Goal: Information Seeking & Learning: Understand process/instructions

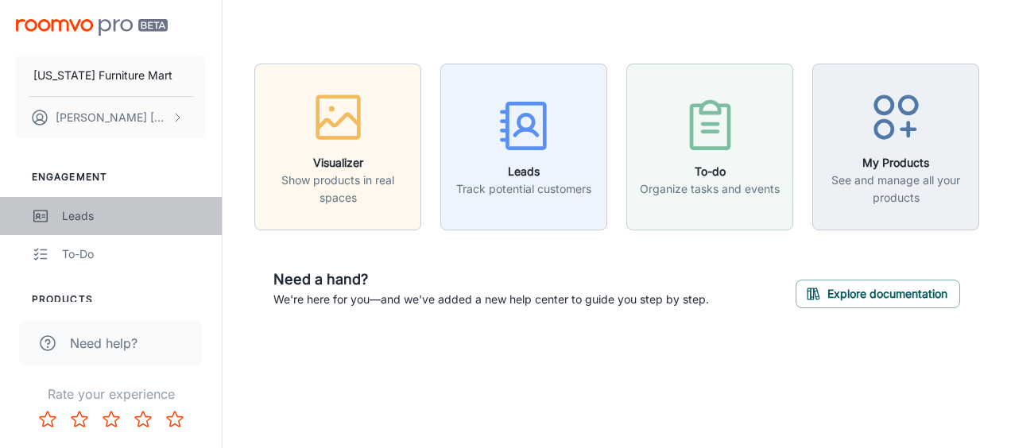
click at [76, 222] on div "Leads" at bounding box center [134, 216] width 144 height 17
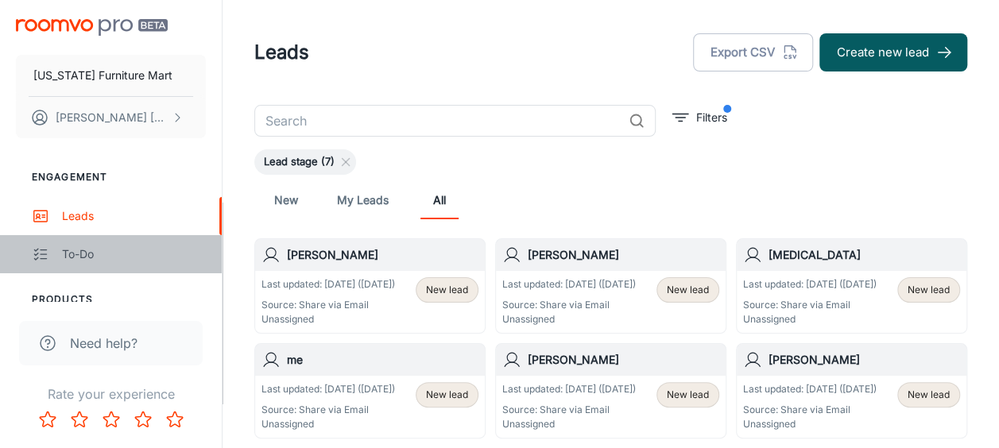
click at [91, 250] on div "To-do" at bounding box center [134, 254] width 144 height 17
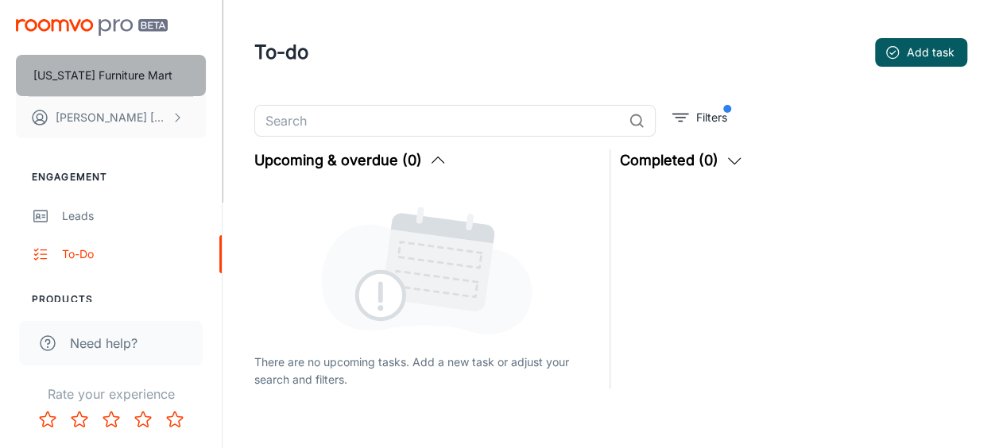
click at [125, 67] on p "[US_STATE] Furniture Mart" at bounding box center [102, 75] width 139 height 17
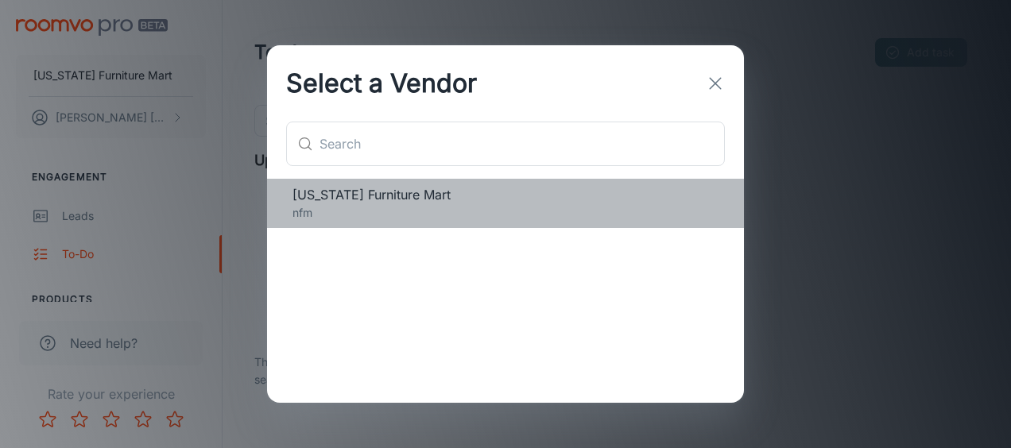
click at [531, 224] on div "[US_STATE] Furniture Mart nfm" at bounding box center [505, 203] width 477 height 49
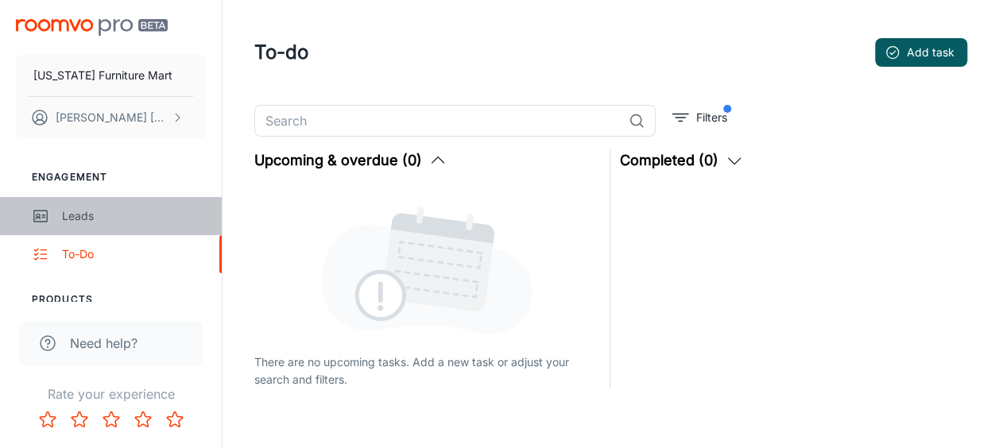
click at [129, 208] on div "Leads" at bounding box center [134, 216] width 144 height 17
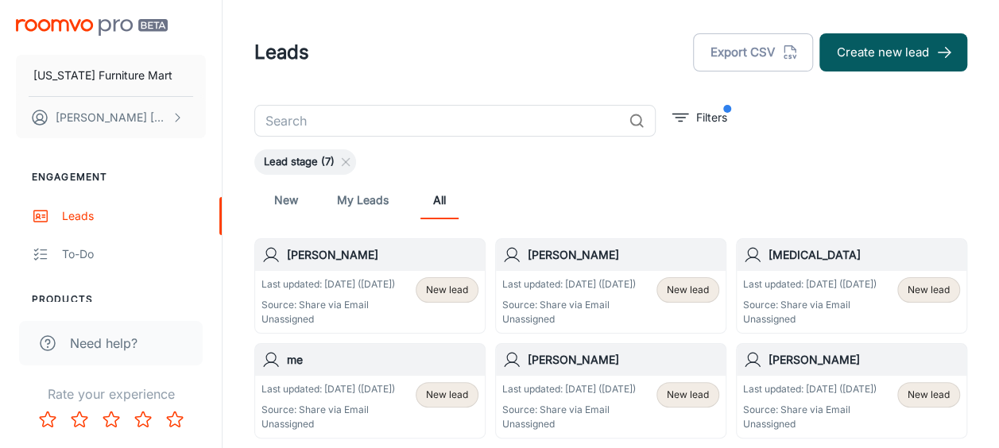
click at [56, 31] on img "scrollable content" at bounding box center [92, 27] width 152 height 17
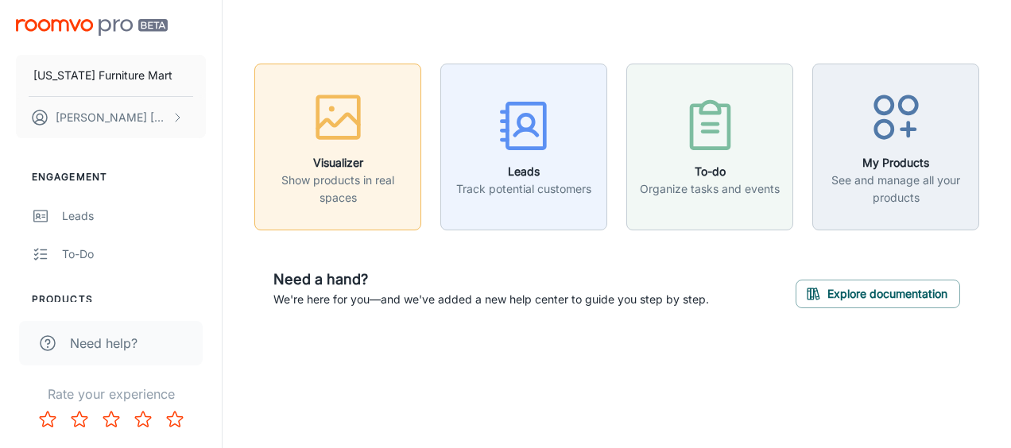
click at [285, 165] on h6 "Visualizer" at bounding box center [338, 162] width 146 height 17
click at [832, 311] on div "Need a hand? We're here for you—and we've added a new help center to guide you …" at bounding box center [616, 289] width 725 height 78
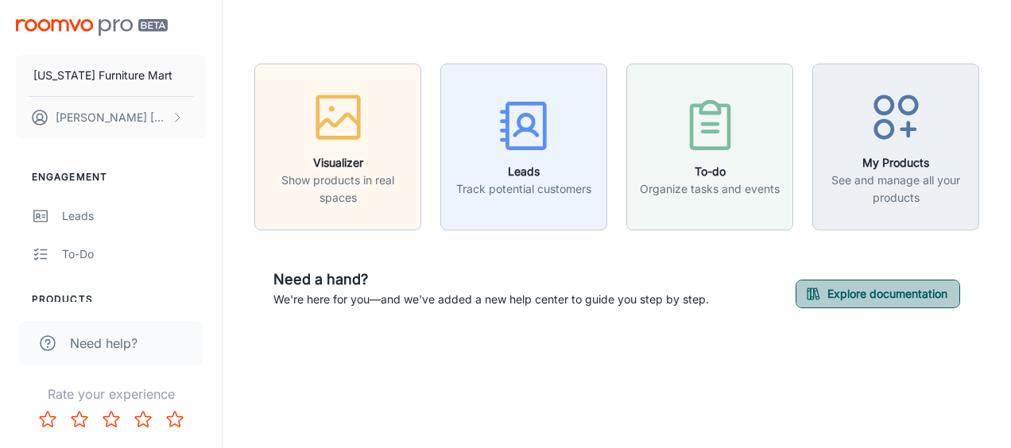
click at [833, 297] on button "Explore documentation" at bounding box center [878, 294] width 165 height 29
